Goal: Navigation & Orientation: Find specific page/section

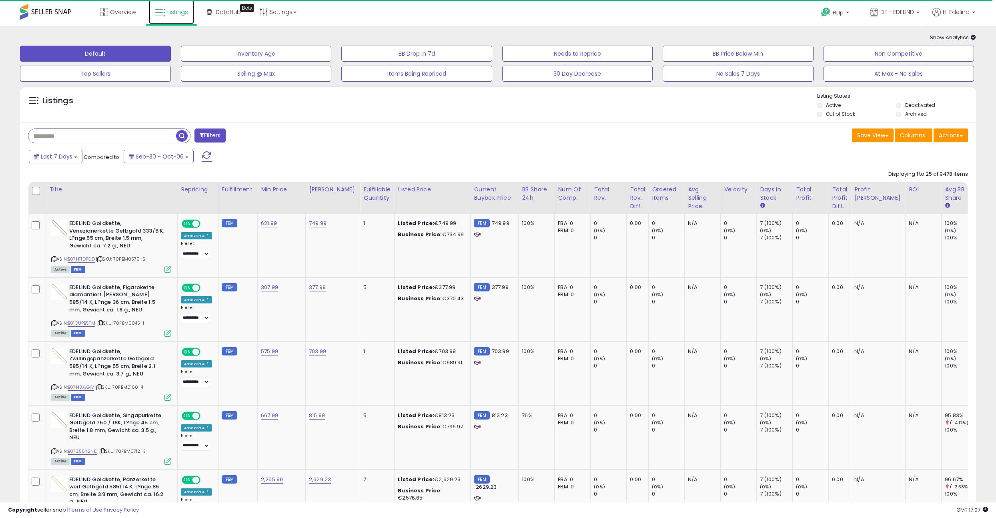
click at [176, 11] on span "Listings" at bounding box center [177, 12] width 21 height 8
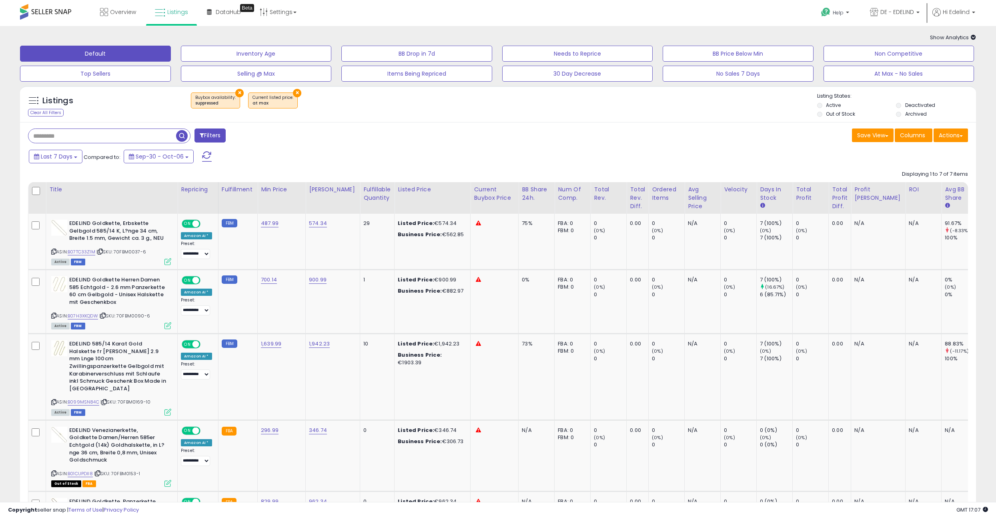
click at [295, 94] on button "×" at bounding box center [297, 93] width 8 height 8
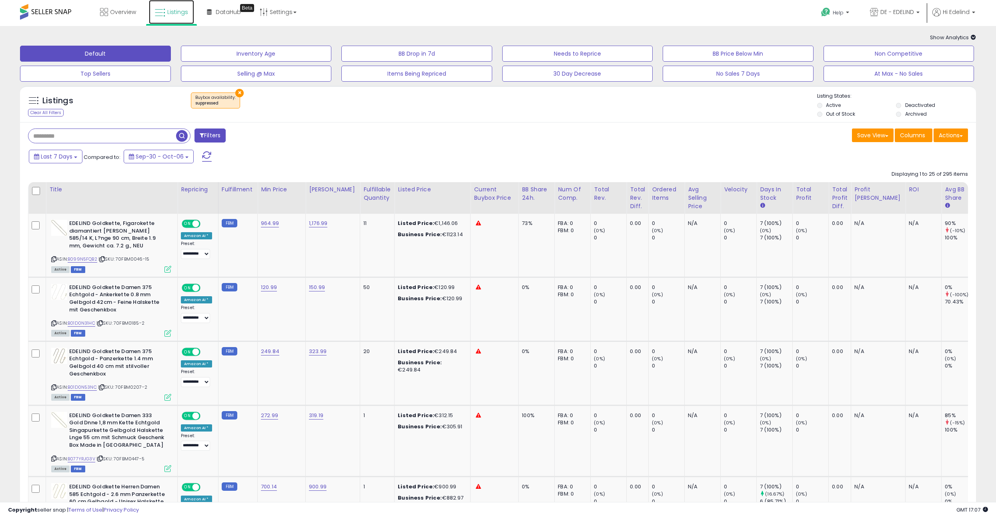
click at [171, 11] on span "Listings" at bounding box center [177, 12] width 21 height 8
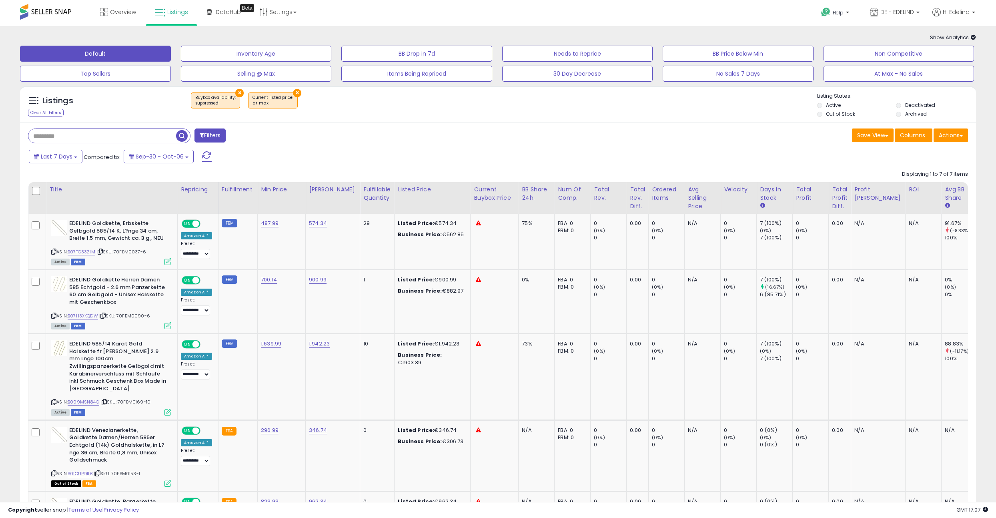
click at [237, 92] on button "×" at bounding box center [239, 93] width 8 height 8
